Goal: Information Seeking & Learning: Learn about a topic

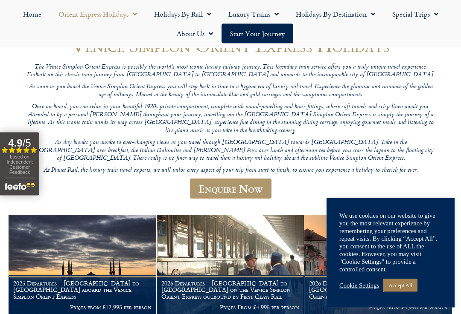
scroll to position [105, 0]
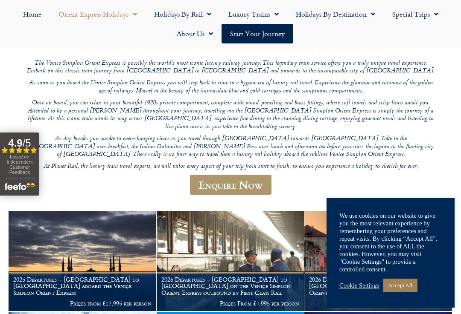
click at [406, 292] on link "Accept All" at bounding box center [400, 285] width 34 height 13
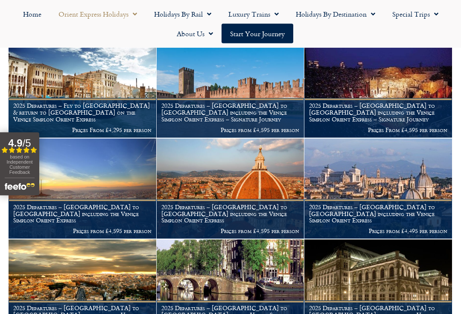
scroll to position [380, 0]
click at [264, 102] on h1 "2025 Departures – [GEOGRAPHIC_DATA] to [GEOGRAPHIC_DATA] including the Venice S…" at bounding box center [230, 112] width 138 height 20
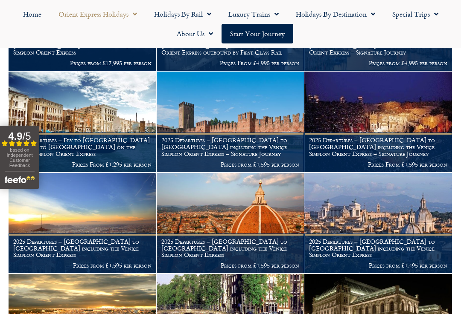
scroll to position [345, 0]
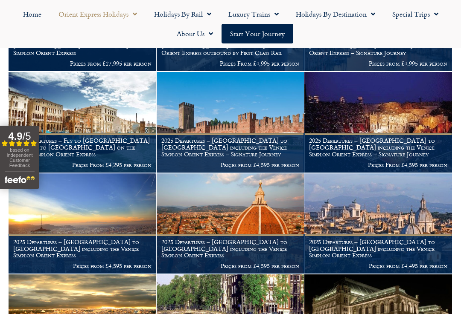
click at [268, 17] on link "Luxury Trains" at bounding box center [253, 14] width 67 height 20
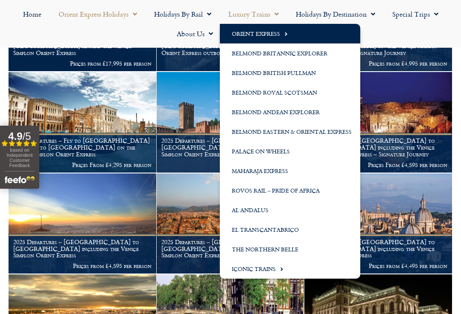
click at [278, 271] on span "Menu" at bounding box center [280, 269] width 8 height 14
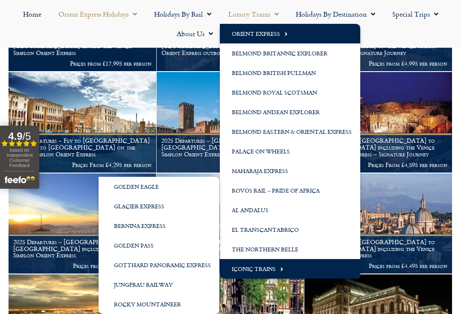
click at [189, 285] on link "Jungfrau Railway" at bounding box center [159, 285] width 121 height 20
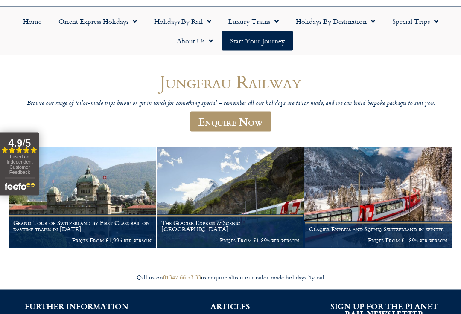
scroll to position [65, 0]
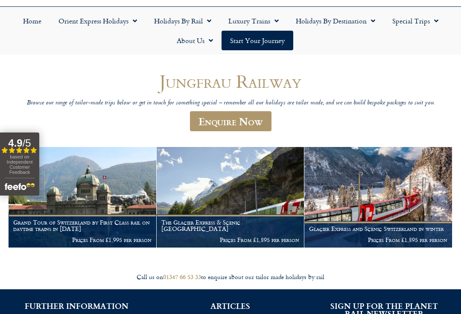
click at [265, 205] on img at bounding box center [231, 197] width 148 height 101
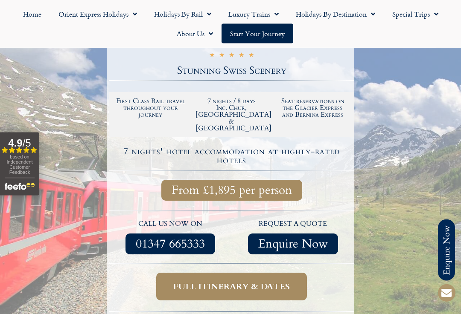
scroll to position [184, 0]
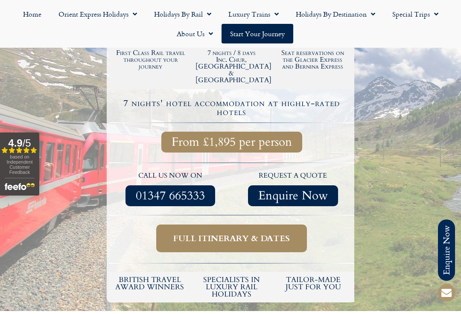
click at [285, 233] on span "Full itinerary & dates" at bounding box center [231, 238] width 116 height 11
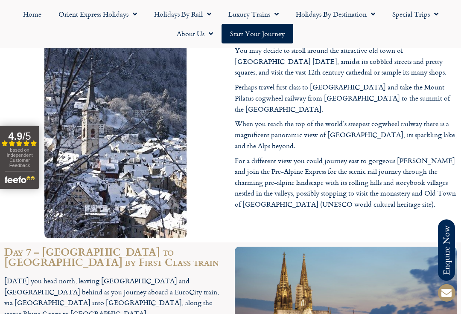
scroll to position [2326, 0]
